Goal: Transaction & Acquisition: Purchase product/service

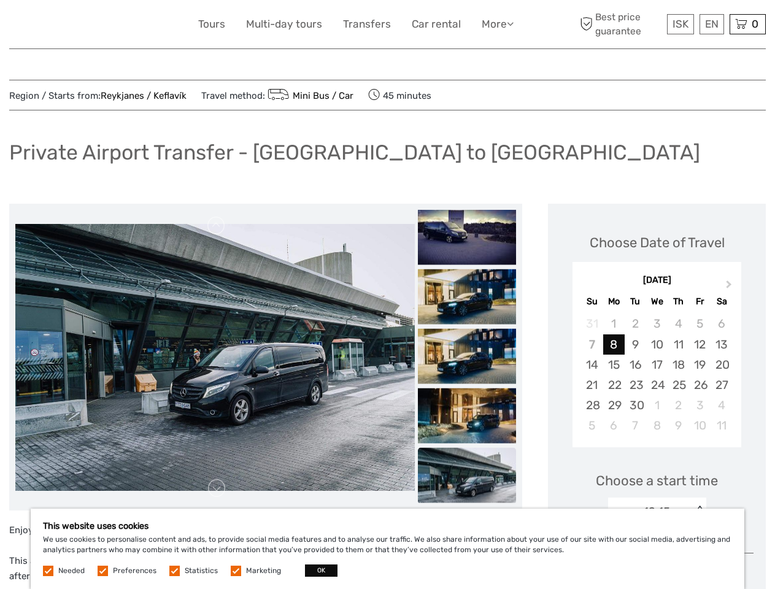
click at [496, 24] on link "More" at bounding box center [498, 24] width 32 height 18
click at [511, 23] on icon at bounding box center [510, 23] width 7 height 10
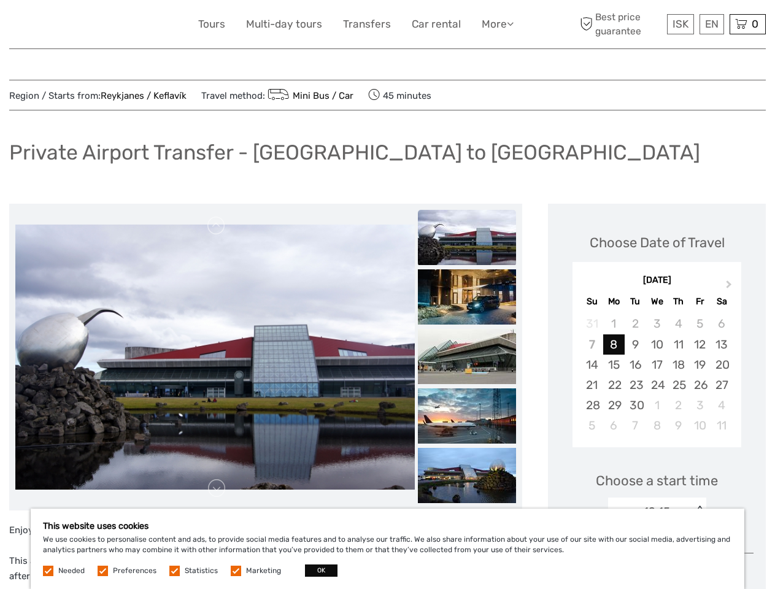
click at [680, 24] on span "ISK" at bounding box center [681, 24] width 16 height 12
click at [711, 24] on div "EN English Español Deutsch" at bounding box center [712, 24] width 25 height 20
click at [747, 24] on div "0 Items Total 0 ISK Checkout The shopping cart is empty." at bounding box center [748, 24] width 36 height 20
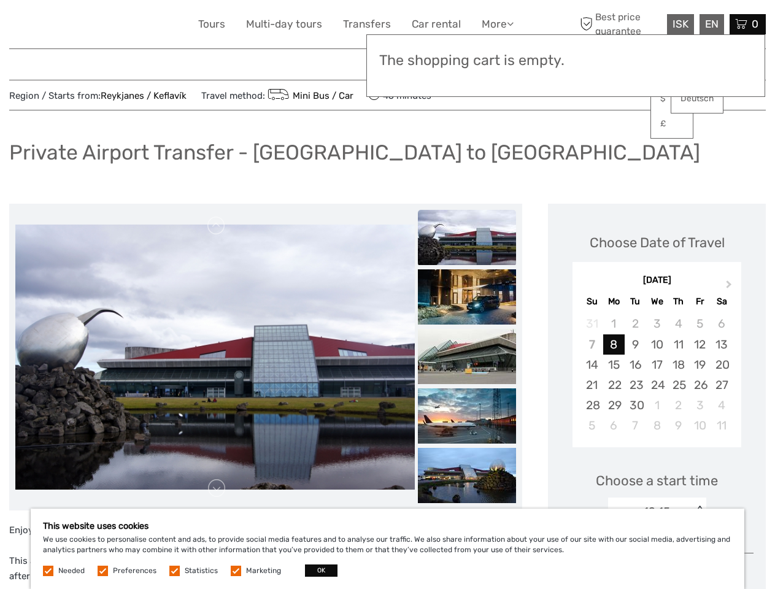
click at [217, 226] on link at bounding box center [217, 226] width 20 height 20
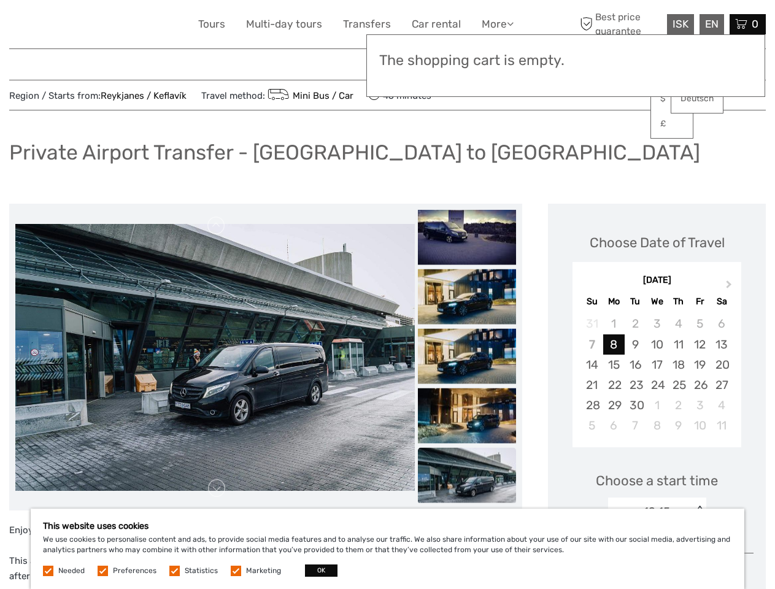
click at [217, 488] on img at bounding box center [214, 357] width 399 height 266
click at [467, 60] on h3 "The shopping cart is empty." at bounding box center [565, 60] width 373 height 17
click at [467, 59] on h3 "The shopping cart is empty." at bounding box center [565, 60] width 373 height 17
